Goal: Information Seeking & Learning: Learn about a topic

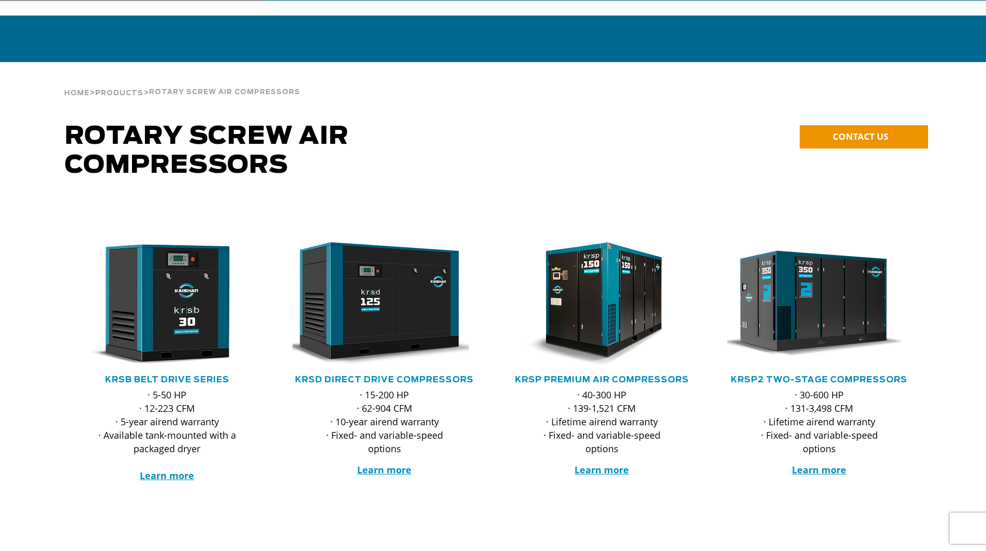
scroll to position [155, 0]
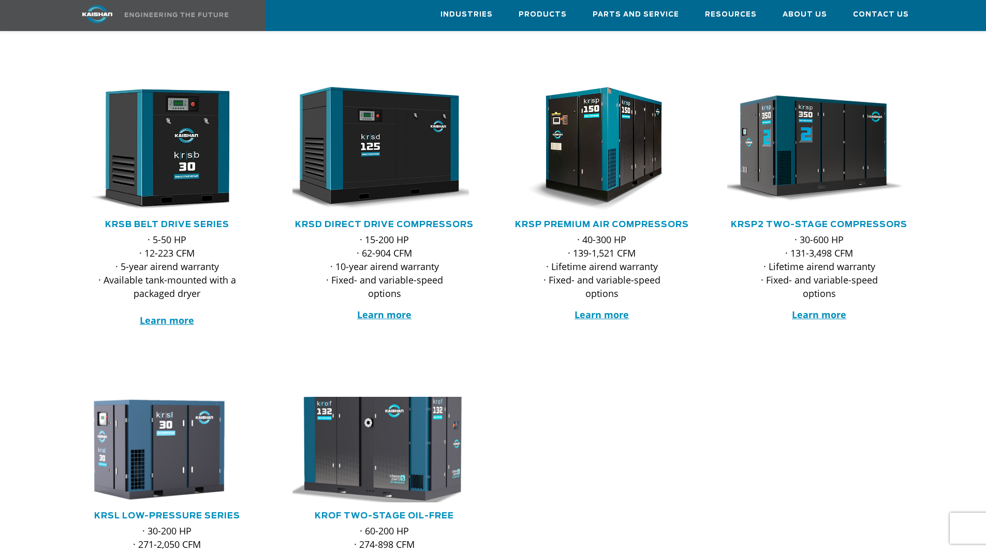
click at [408, 459] on img at bounding box center [376, 450] width 203 height 116
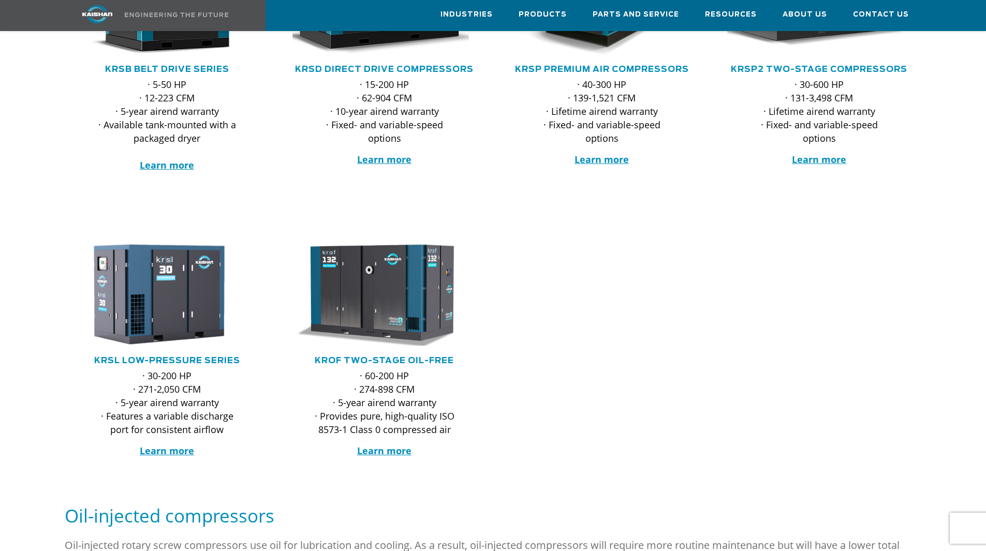
scroll to position [362, 0]
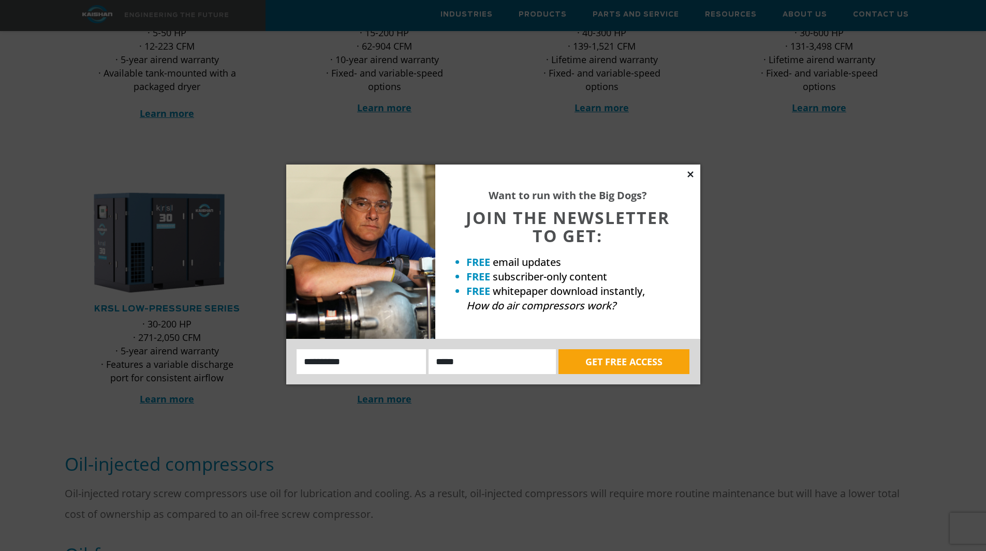
click at [690, 176] on icon at bounding box center [690, 174] width 9 height 9
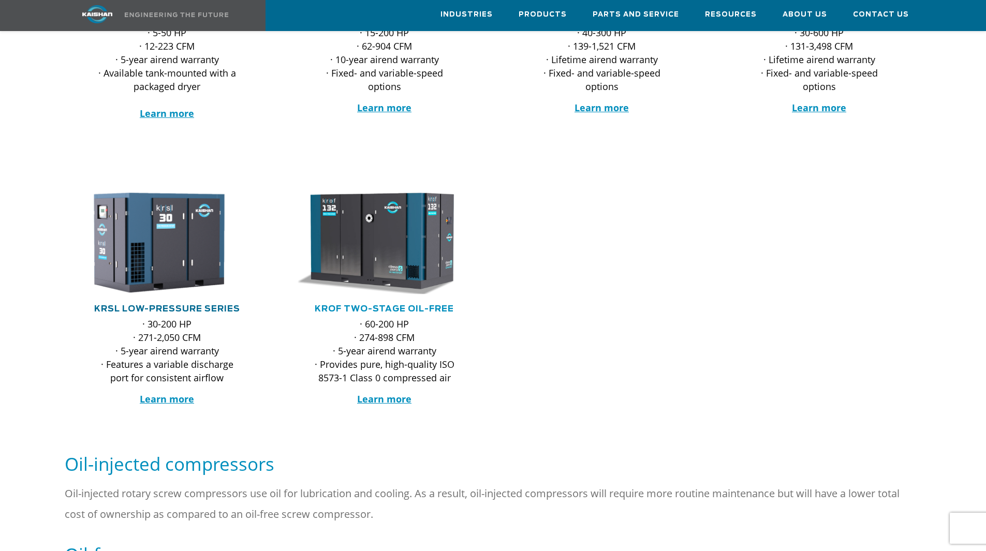
click at [213, 305] on link "KRSL Low-Pressure Series" at bounding box center [167, 309] width 146 height 8
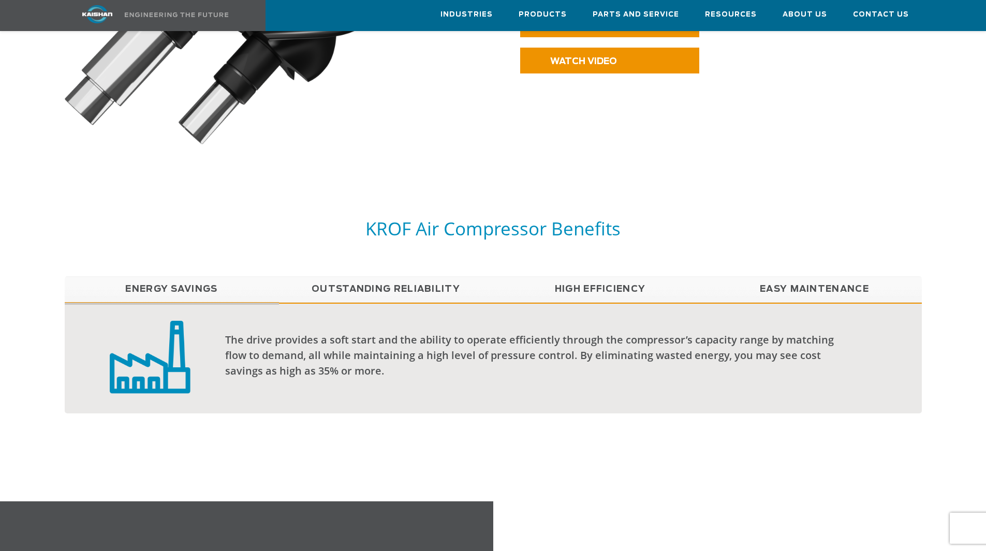
scroll to position [880, 0]
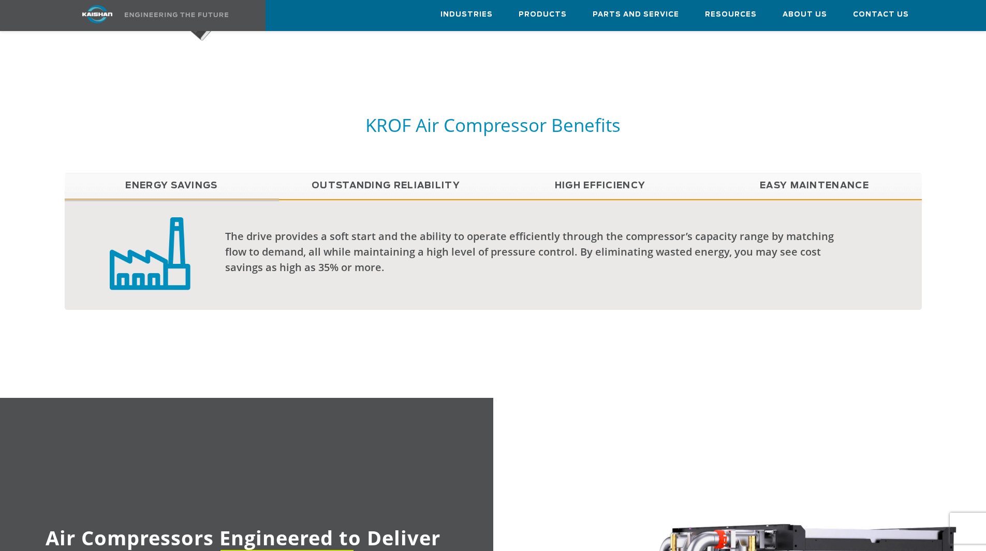
click at [616, 173] on link "High Efficiency" at bounding box center [600, 186] width 214 height 26
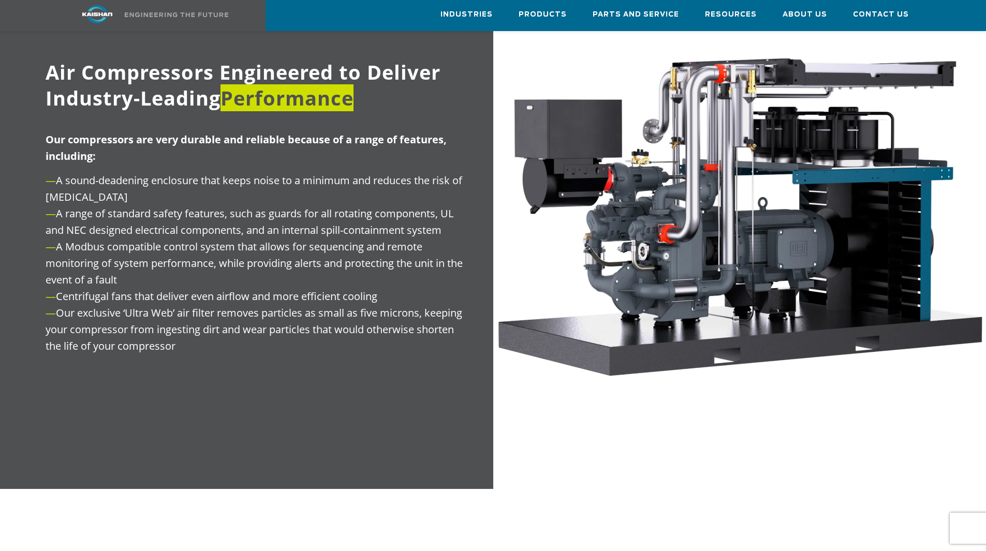
scroll to position [1811, 0]
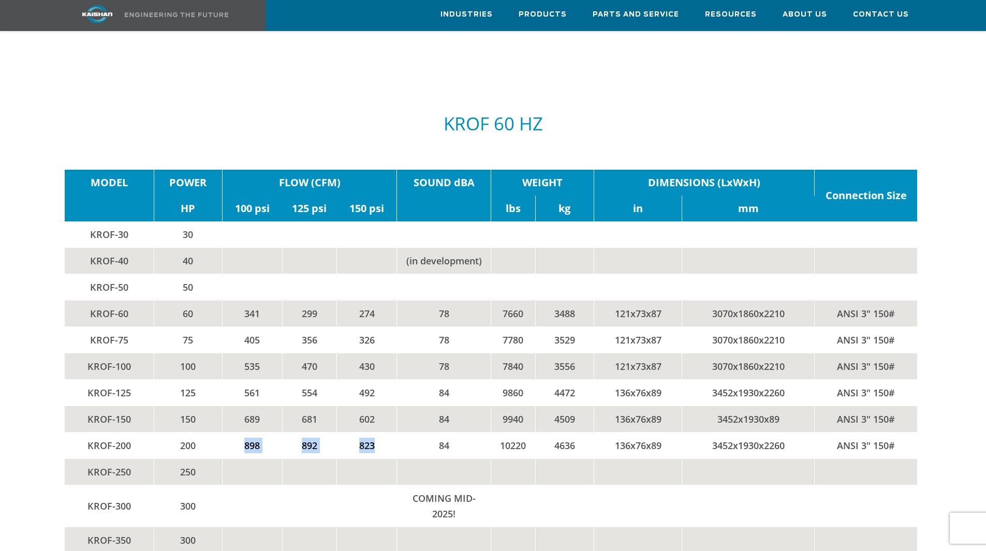
drag, startPoint x: 374, startPoint y: 424, endPoint x: 243, endPoint y: 427, distance: 130.9
click at [244, 433] on tr "KROF-200 200 898 892 823 84 10220 4636 136x76x89 3452x1930x2260 ANSI 3" 150#" at bounding box center [491, 446] width 853 height 26
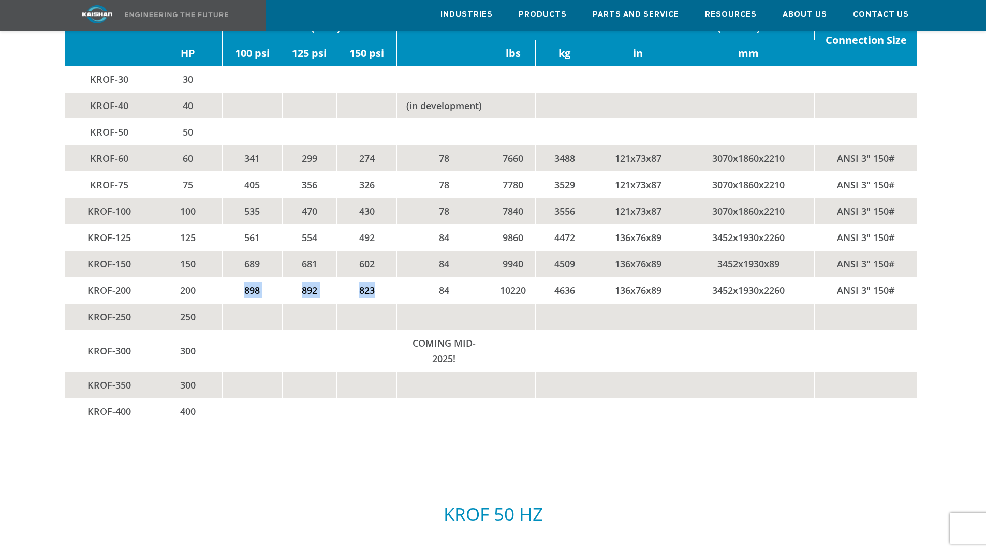
scroll to position [1708, 0]
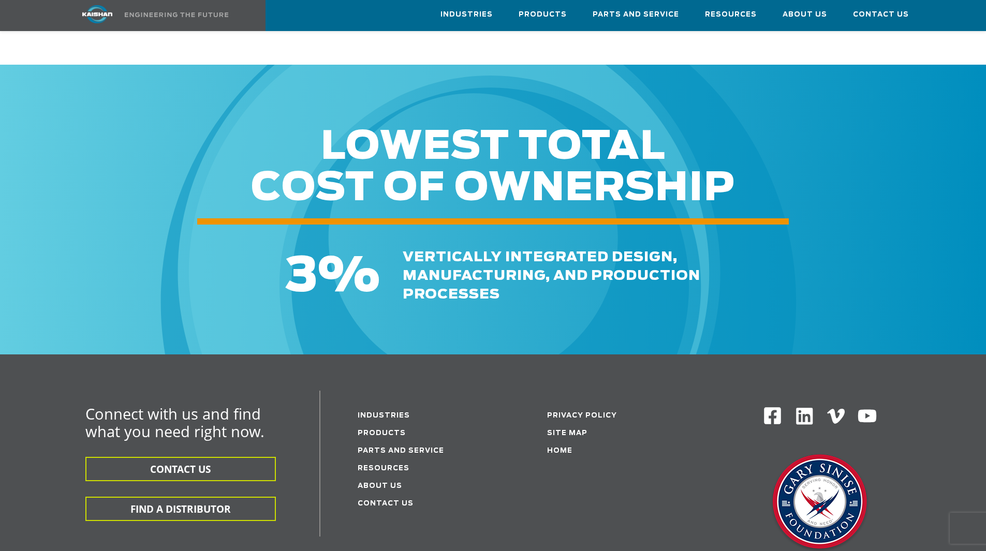
scroll to position [2432, 0]
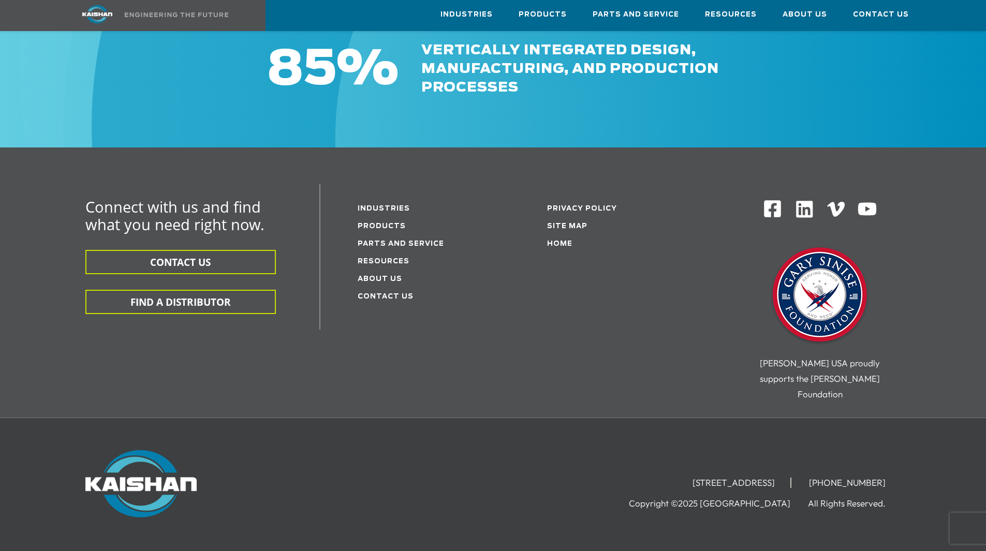
click at [6, 273] on div "Connect with us and find what you need right now. CONTACT US FIND A DISTRIBUTOR…" at bounding box center [493, 282] width 986 height 270
